Goal: Task Accomplishment & Management: Manage account settings

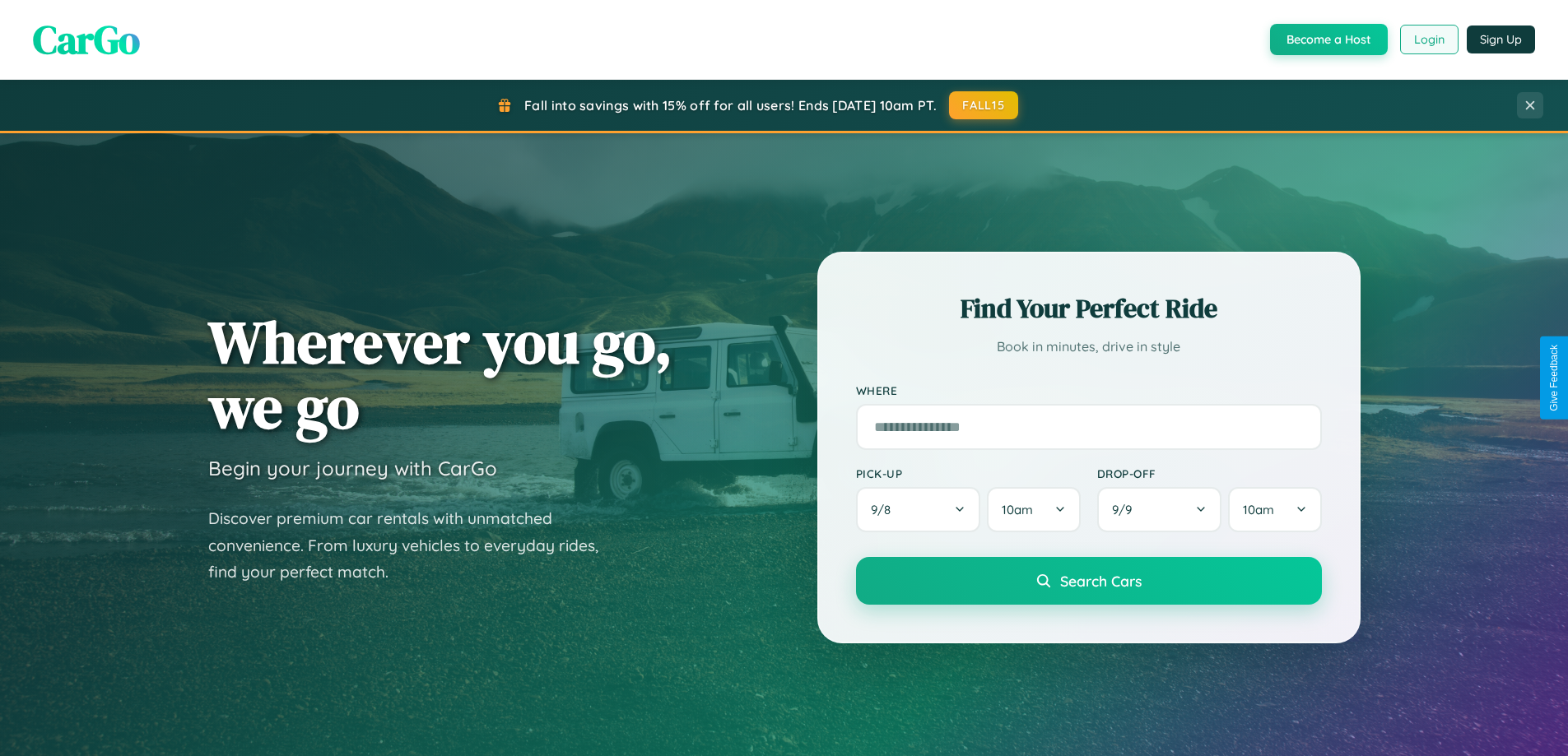
click at [1428, 40] on button "Login" at bounding box center [1429, 39] width 58 height 29
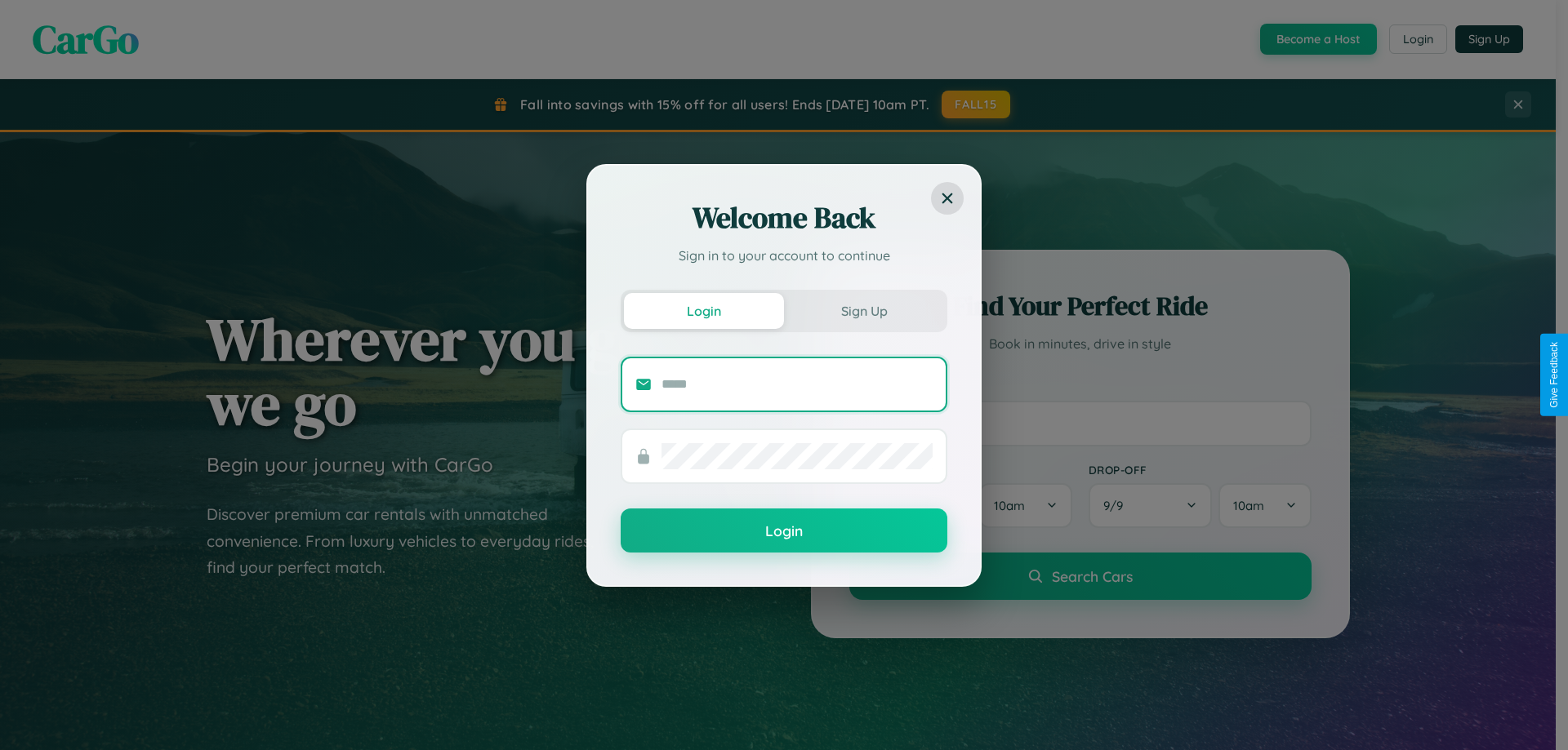
click at [797, 384] on input "text" at bounding box center [797, 384] width 271 height 26
type input "**********"
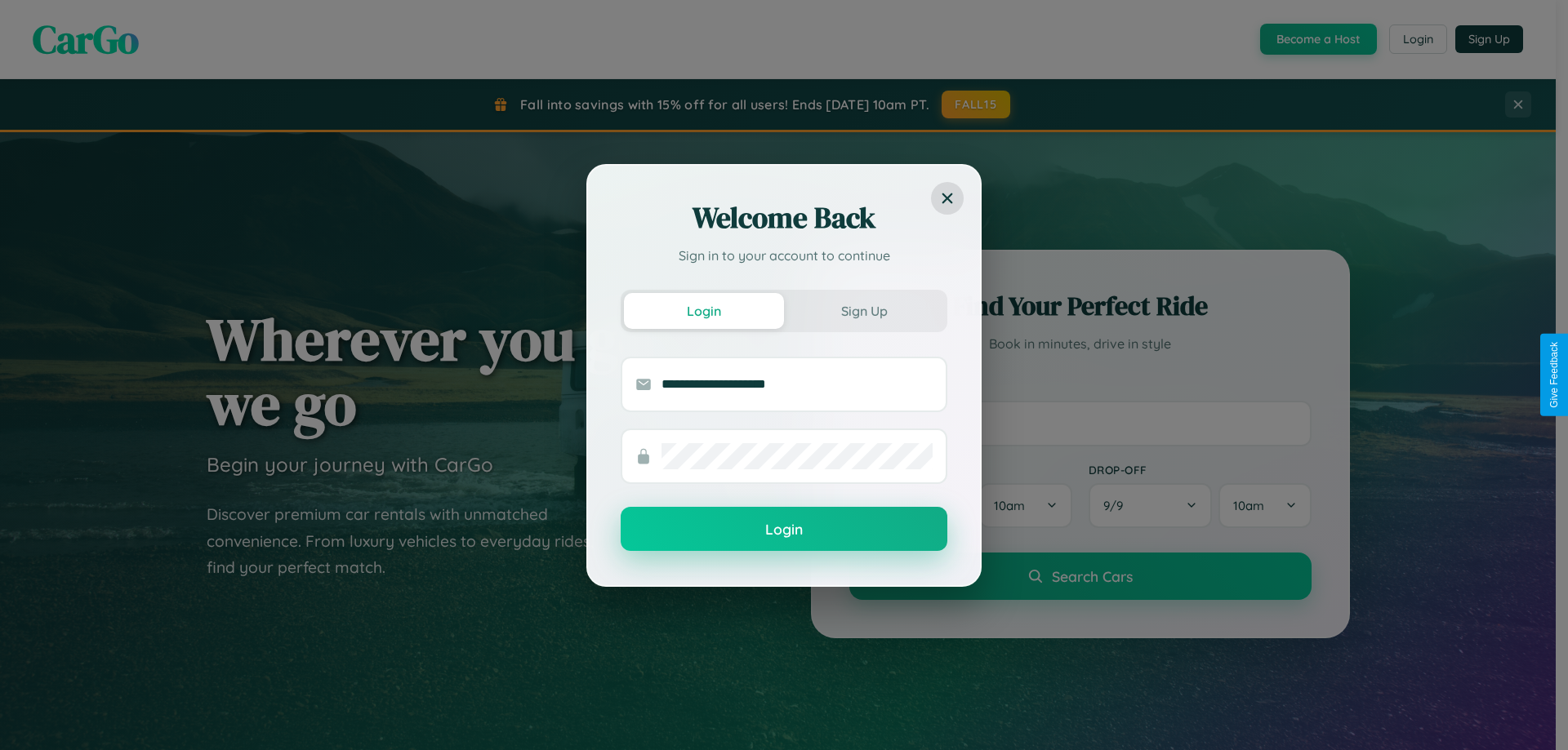
click at [784, 530] on button "Login" at bounding box center [784, 528] width 327 height 44
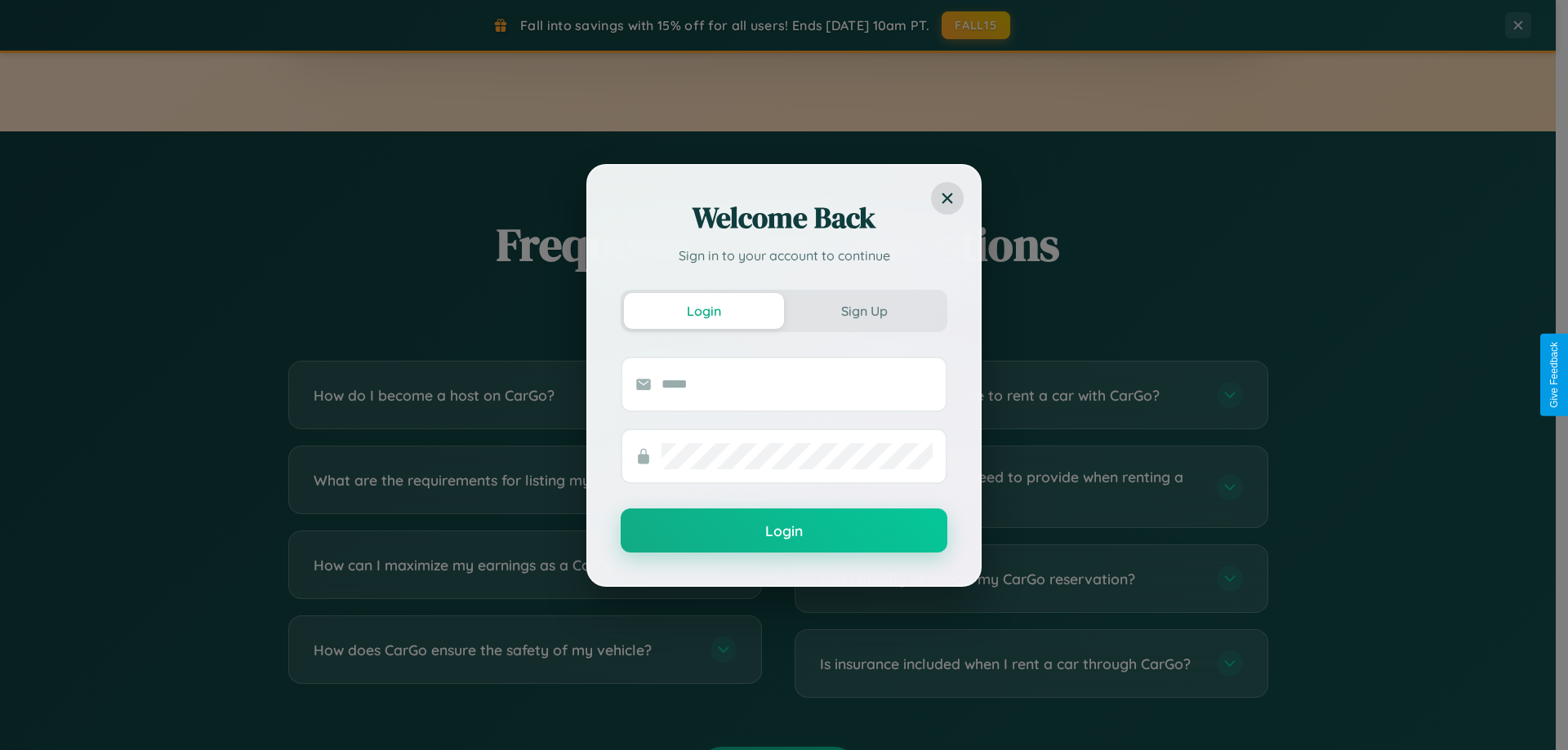
scroll to position [3142, 0]
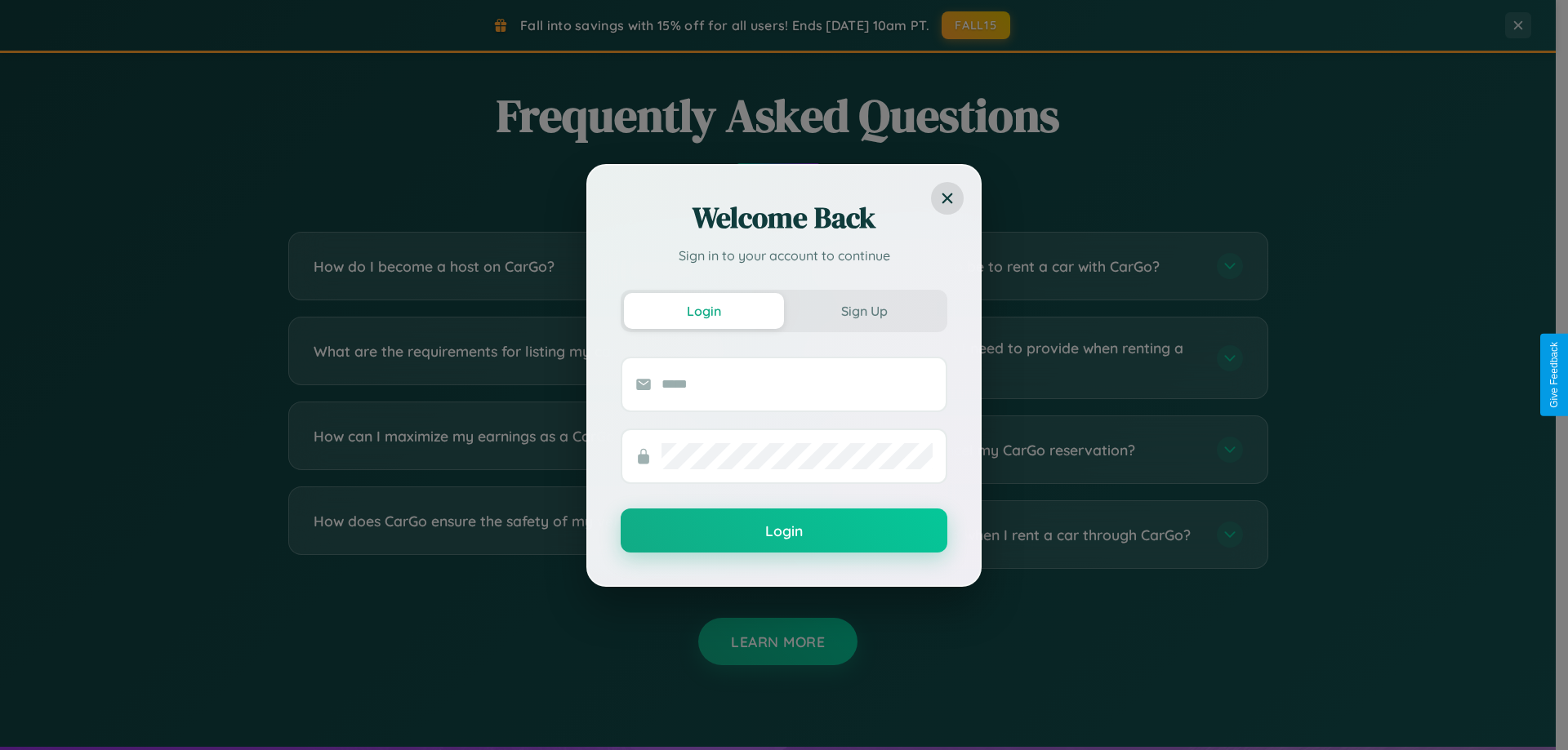
click at [524, 450] on div "Welcome Back Sign in to your account to continue Login Sign Up Login" at bounding box center [784, 375] width 1568 height 750
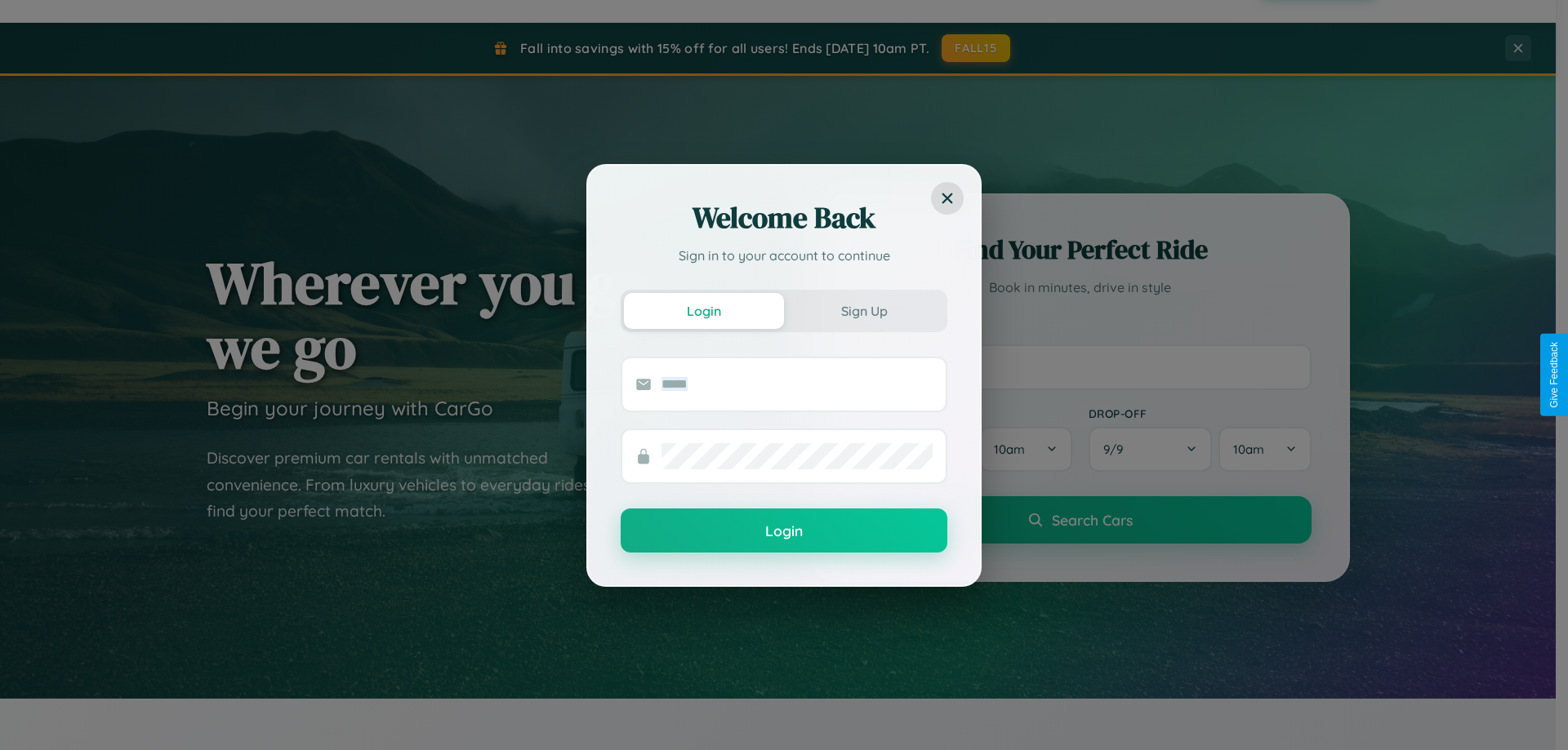
scroll to position [0, 0]
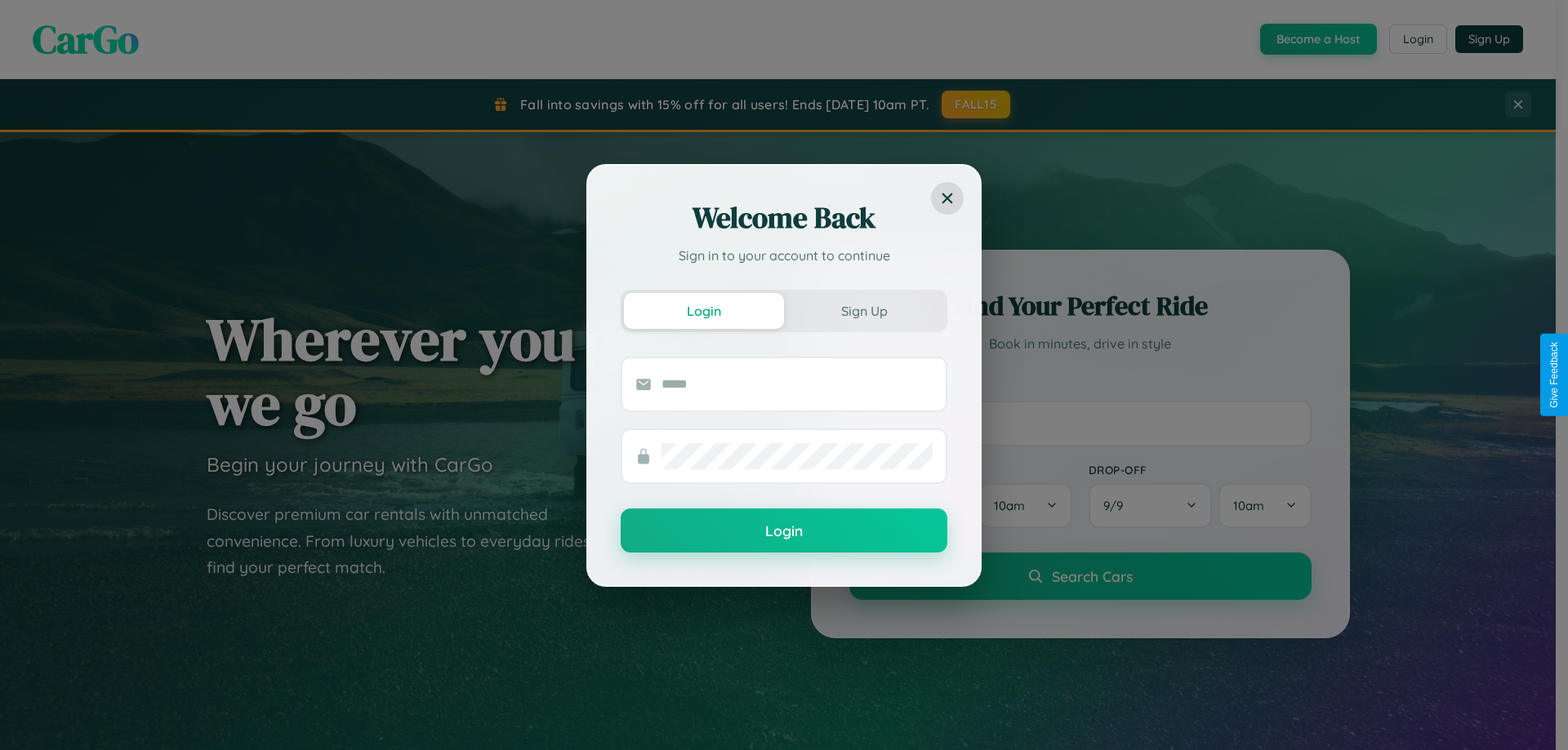
click at [1417, 39] on div "Welcome Back Sign in to your account to continue Login Sign Up Login" at bounding box center [784, 375] width 1568 height 750
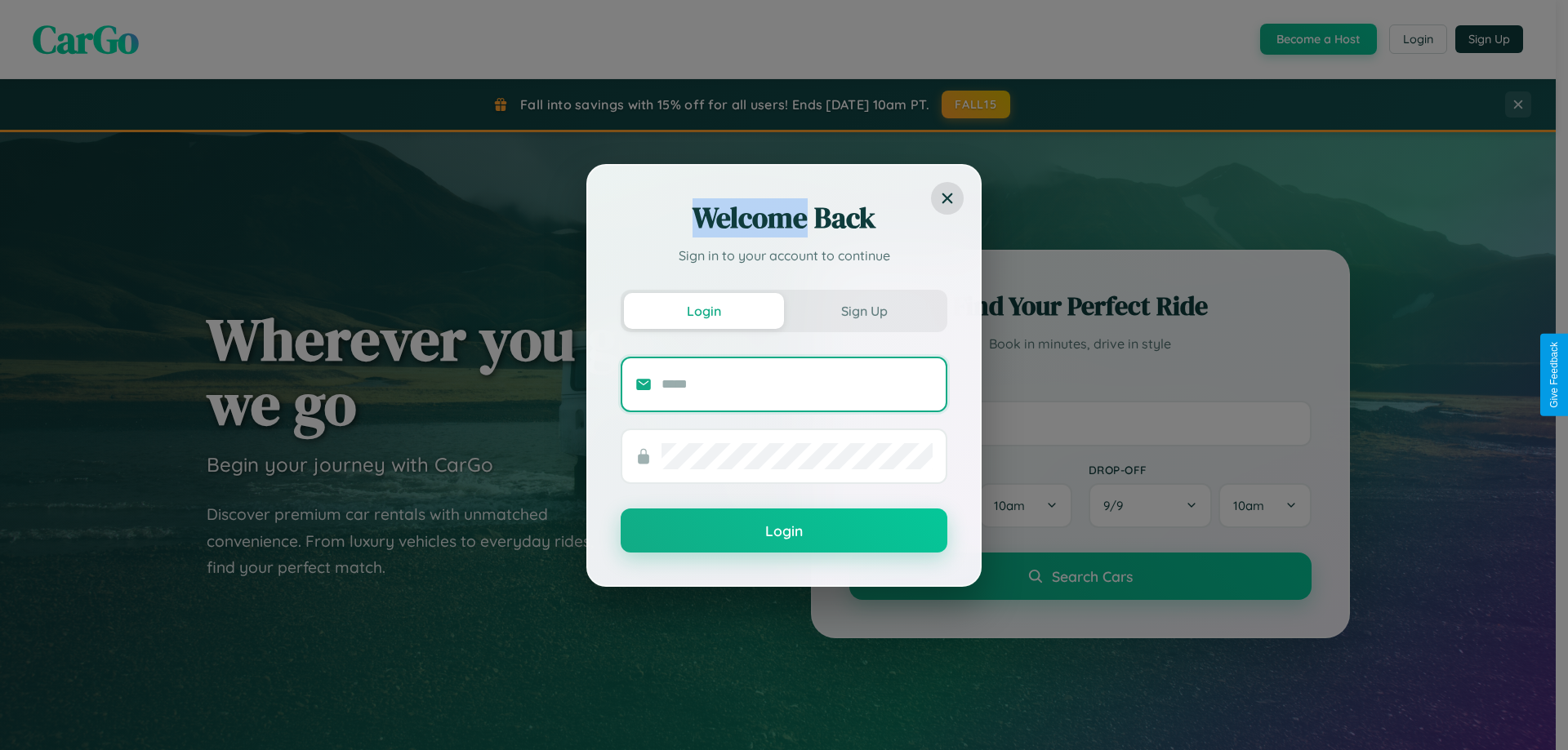
click at [797, 384] on input "text" at bounding box center [797, 384] width 271 height 26
type input "**********"
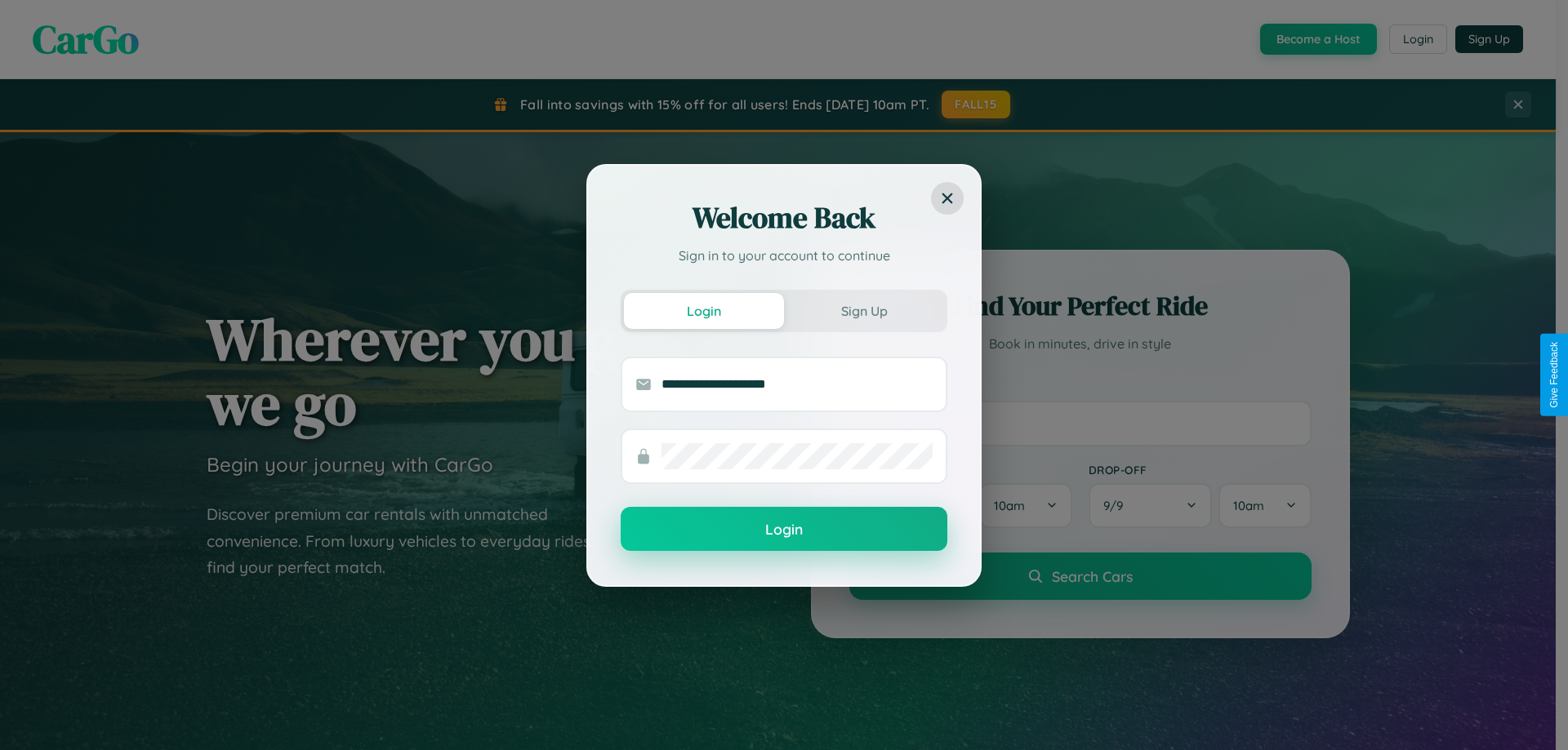
click at [784, 530] on button "Login" at bounding box center [784, 528] width 327 height 44
